Goal: Task Accomplishment & Management: Use online tool/utility

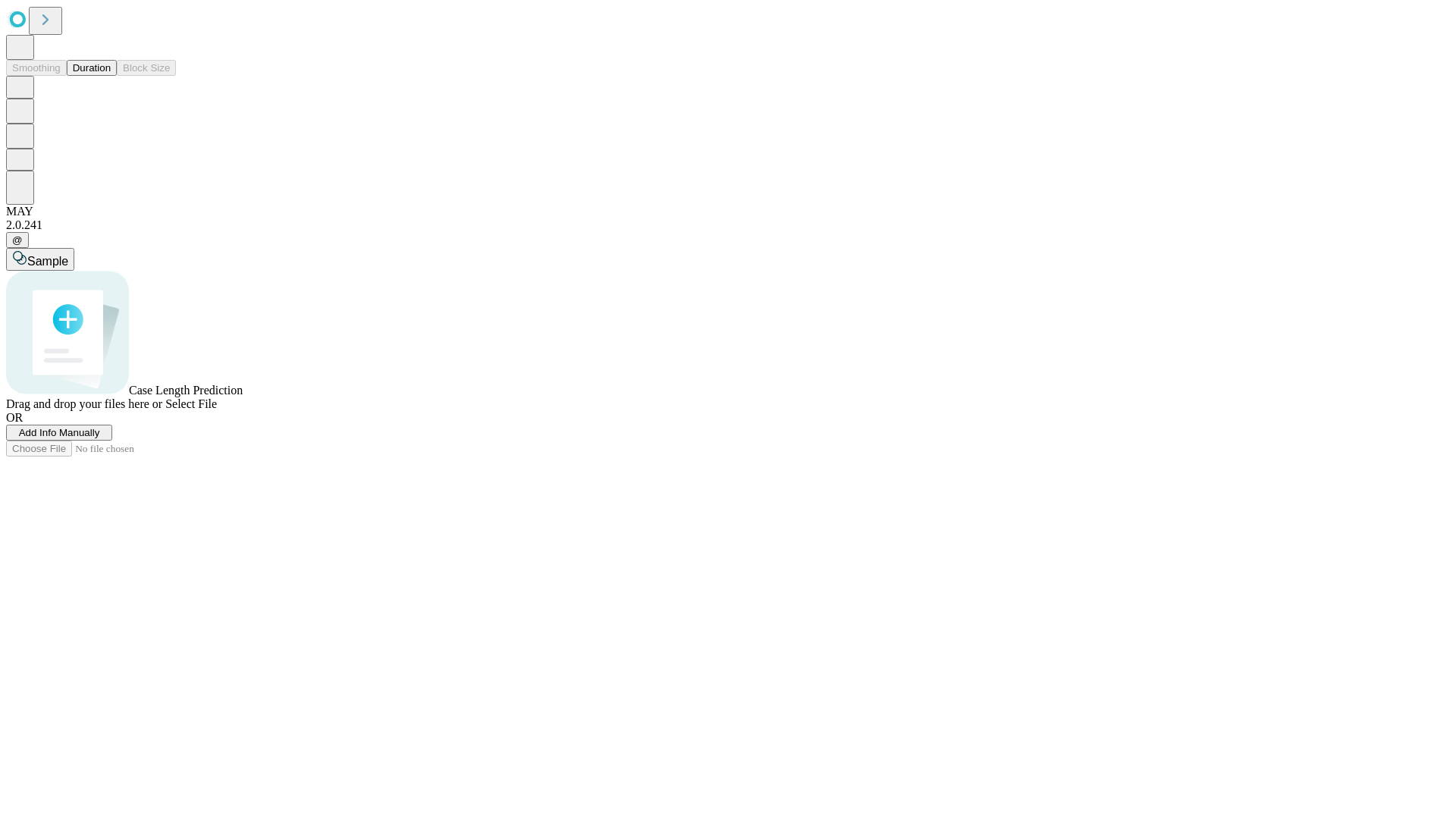
click at [111, 76] on button "Duration" at bounding box center [91, 68] width 50 height 16
click at [100, 438] on span "Add Info Manually" at bounding box center [59, 432] width 81 height 11
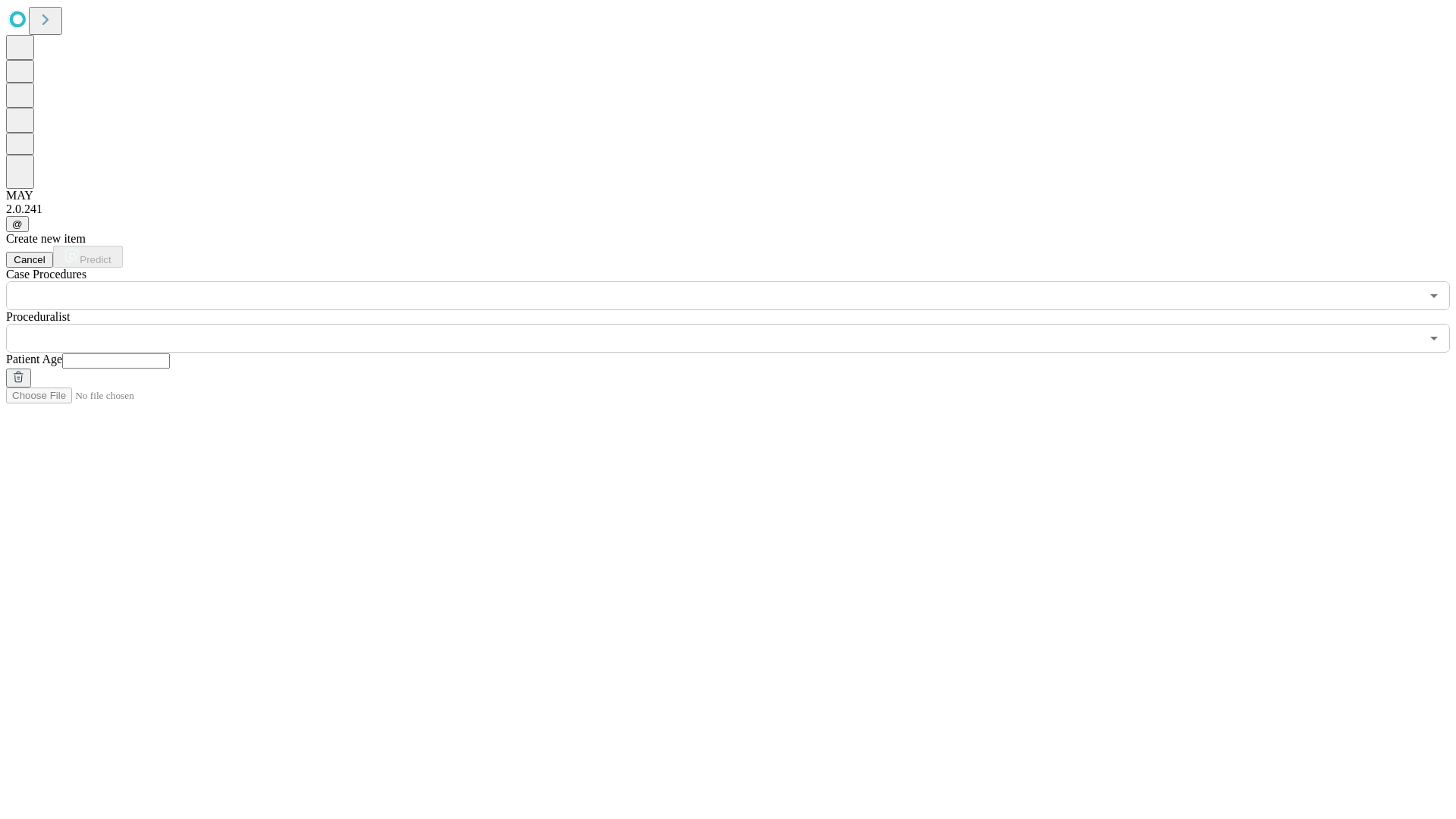
click at [170, 353] on input "text" at bounding box center [115, 360] width 107 height 15
type input "**"
click at [739, 324] on input "text" at bounding box center [713, 338] width 1414 height 29
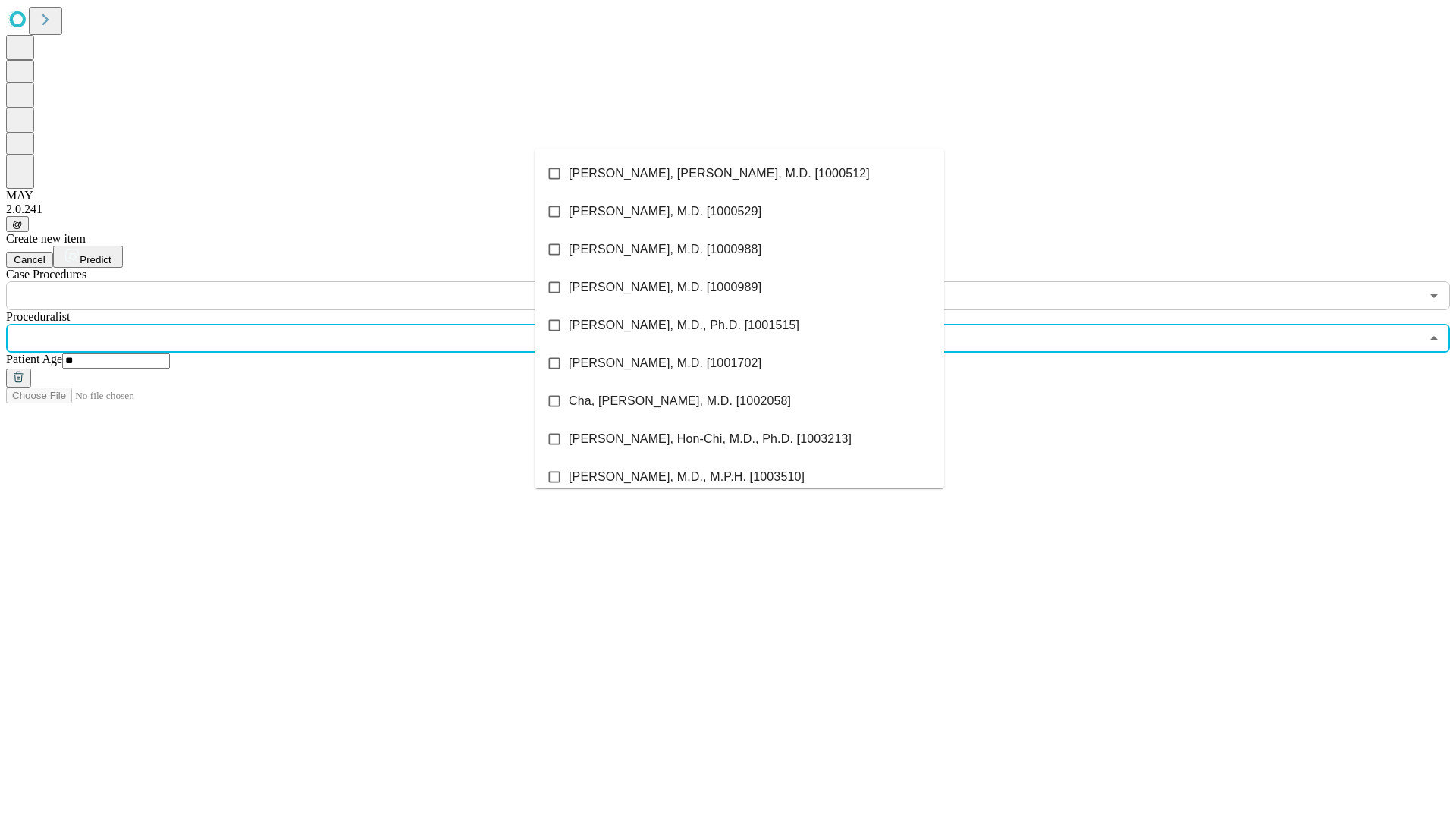
click at [740, 174] on li "[PERSON_NAME], [PERSON_NAME], M.D. [1000512]" at bounding box center [739, 173] width 409 height 38
